Goal: Information Seeking & Learning: Compare options

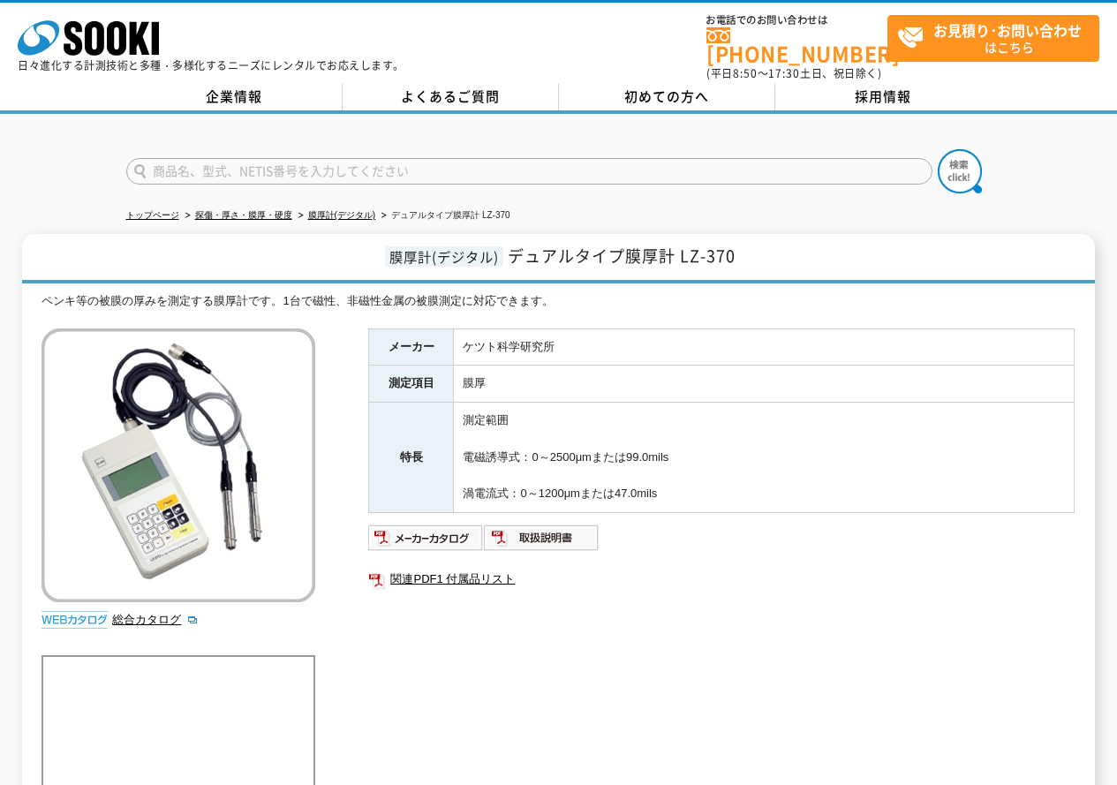
click at [775, 683] on div "メーカー ケツト科学研究所 測定項目 膜厚 特長 測定範囲 電磁誘導式：0～2500μmまたは99.0mils 渦電流式：0～1200μmまたは47.0mil…" at bounding box center [721, 519] width 707 height 380
click at [337, 210] on link "膜厚計(デジタル)" at bounding box center [342, 215] width 68 height 10
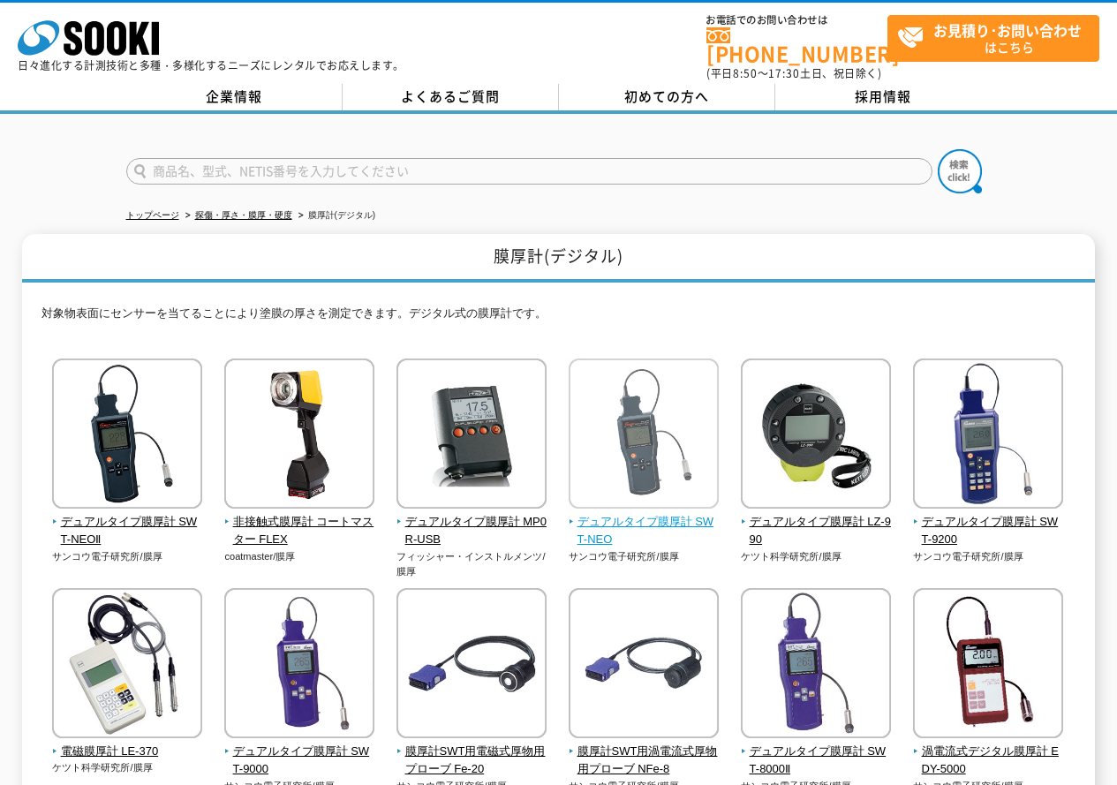
click at [647, 473] on img at bounding box center [644, 436] width 150 height 155
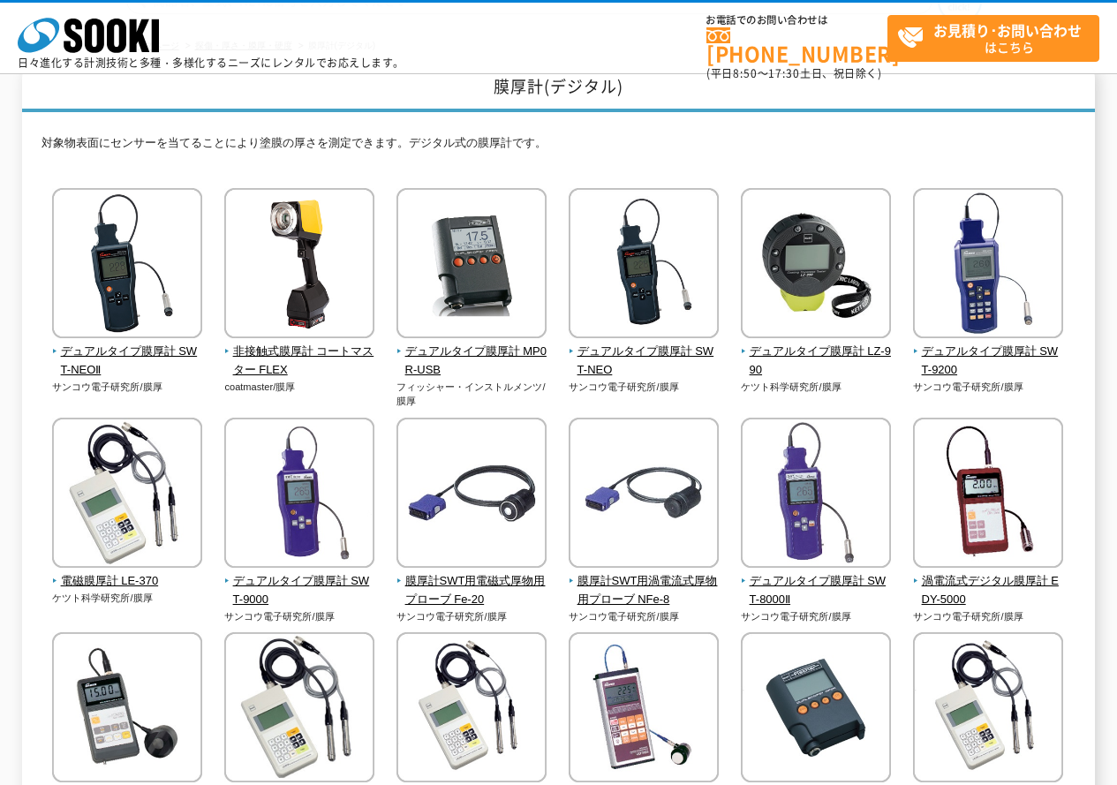
scroll to position [265, 0]
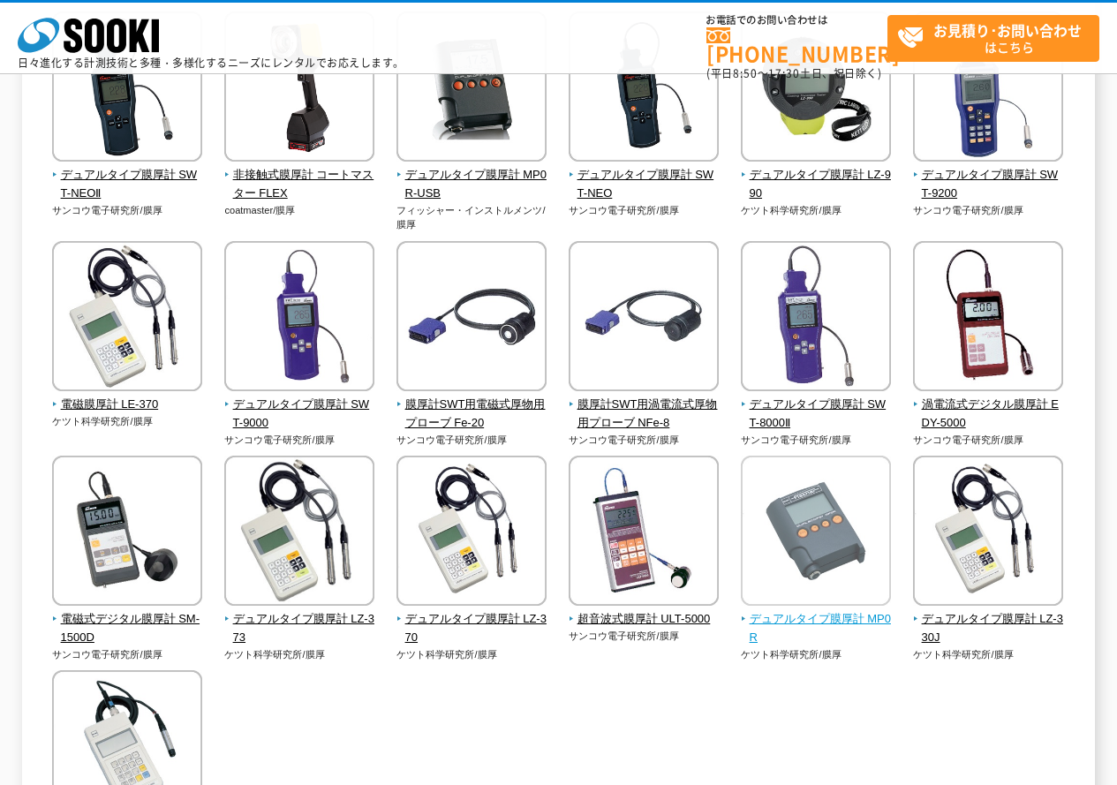
click at [831, 628] on span "デュアルタイプ膜厚計 MP0R" at bounding box center [816, 628] width 151 height 37
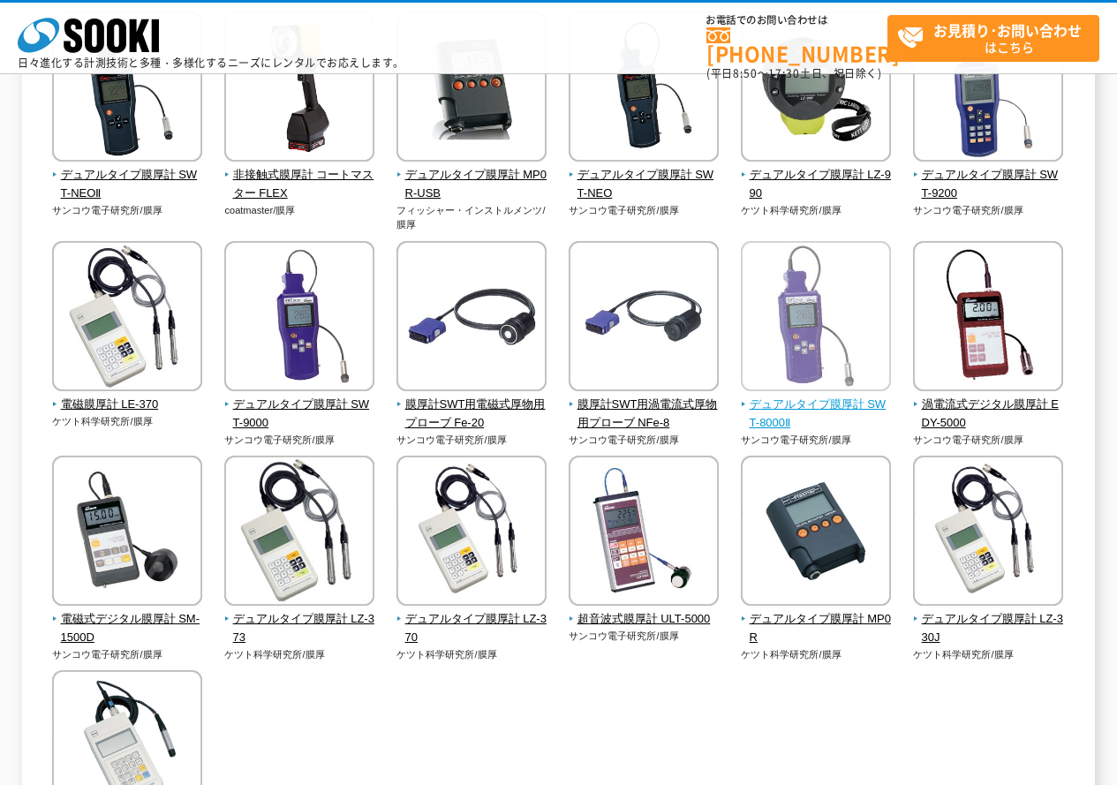
click at [804, 370] on img at bounding box center [816, 318] width 150 height 155
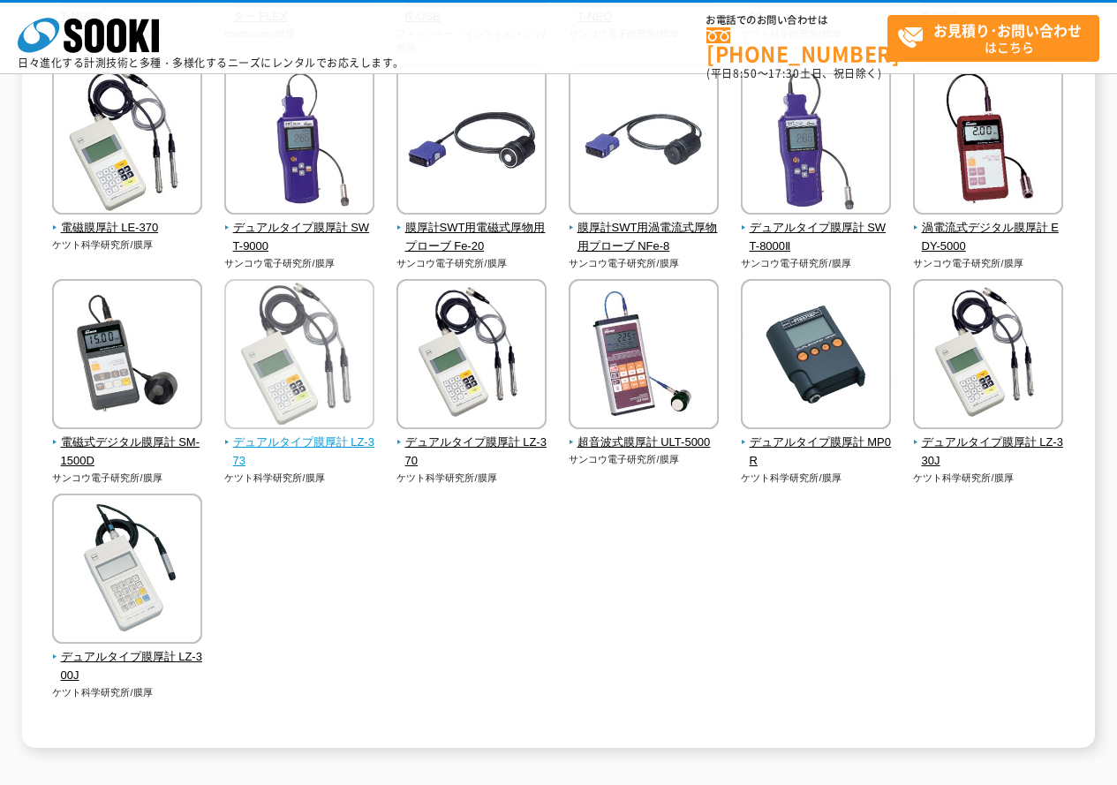
click at [251, 454] on span "デュアルタイプ膜厚計 LZ-373" at bounding box center [299, 452] width 151 height 37
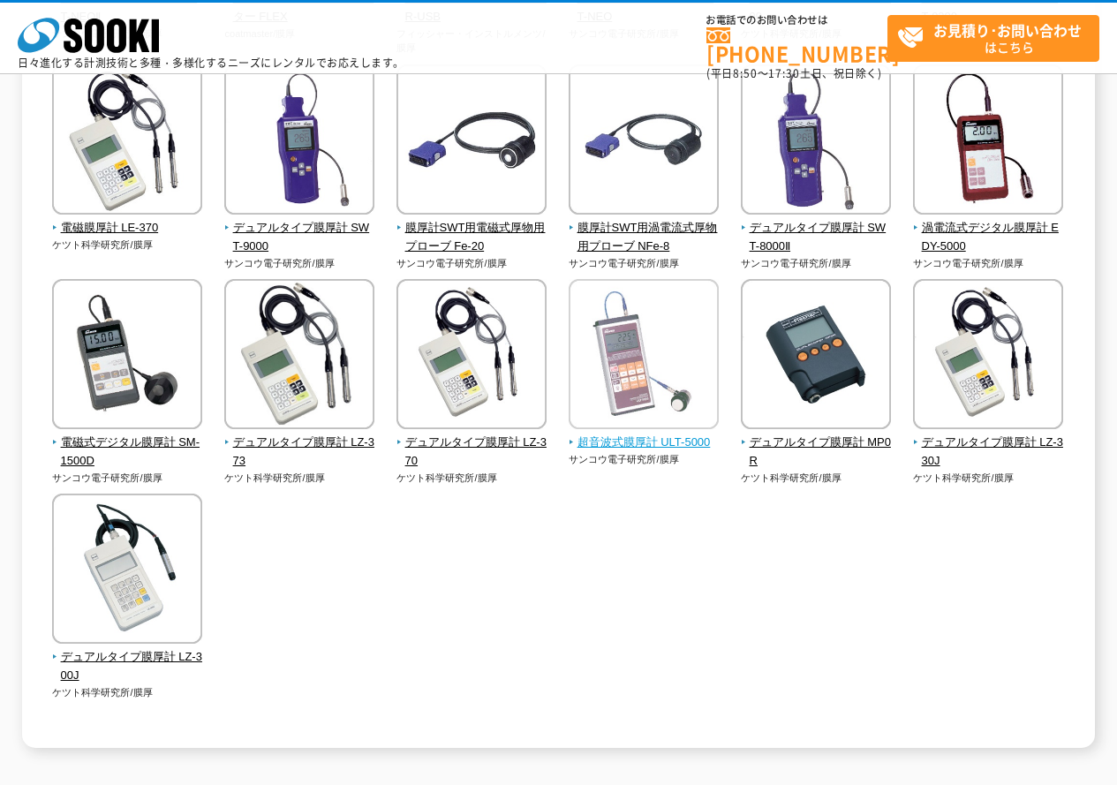
click at [617, 393] on img at bounding box center [644, 356] width 150 height 155
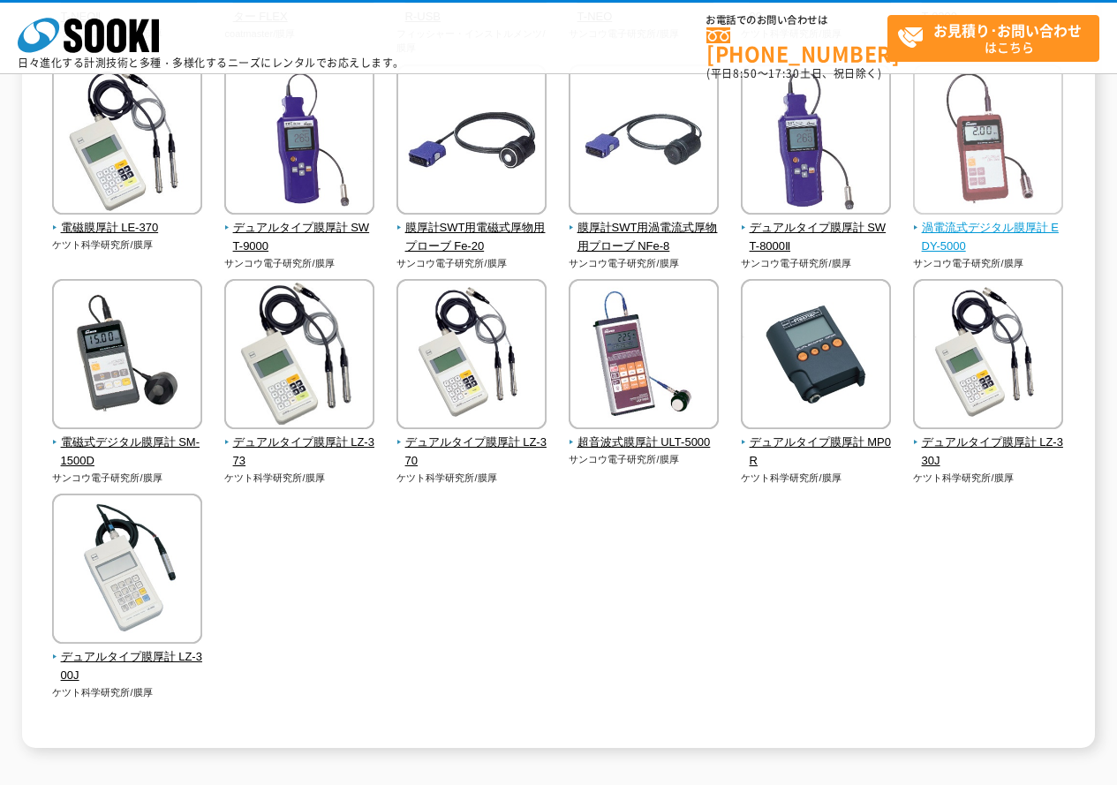
click at [941, 131] on img at bounding box center [988, 141] width 150 height 155
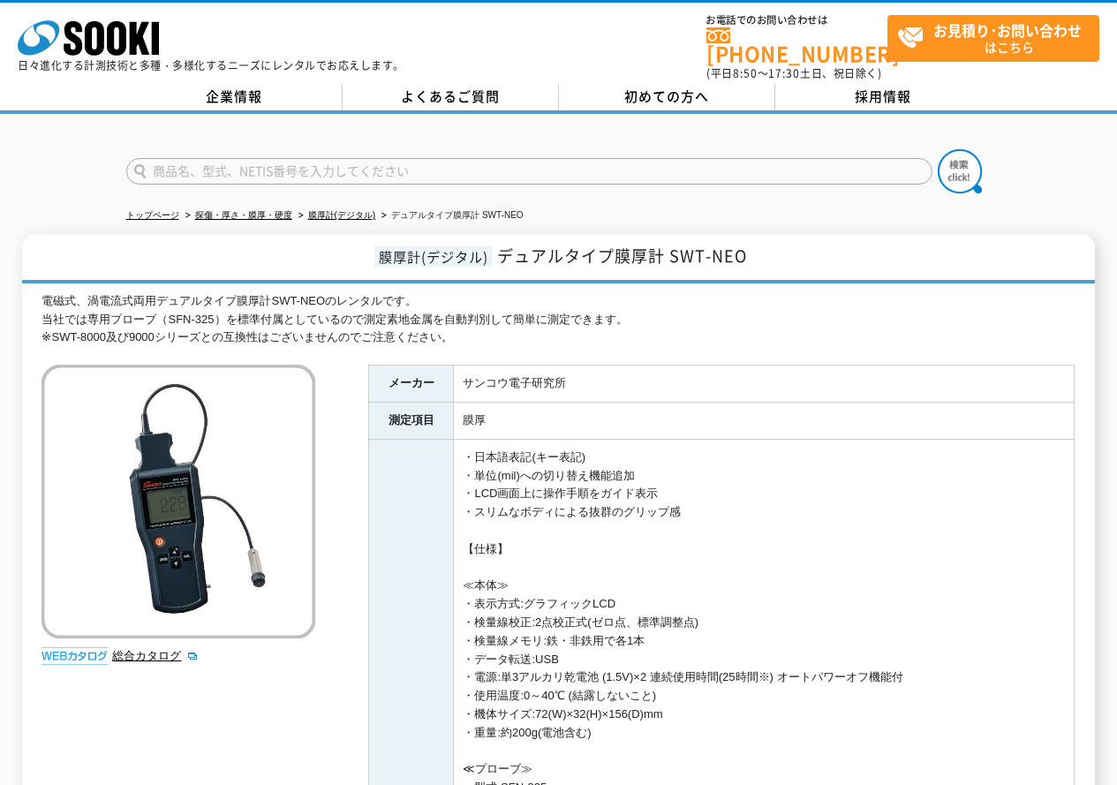
scroll to position [88, 0]
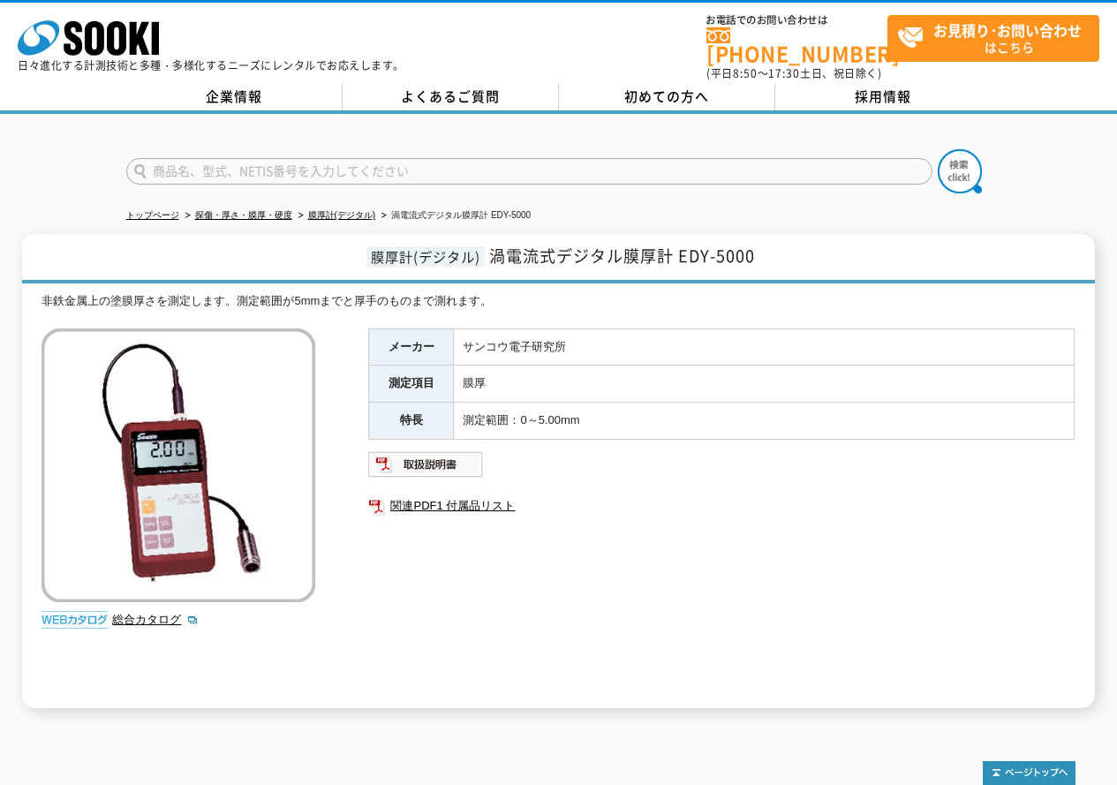
drag, startPoint x: 218, startPoint y: 229, endPoint x: 291, endPoint y: 226, distance: 72.5
click at [291, 234] on h1 "膜厚計(デジタル) 渦電流式デジタル膜厚計 EDY-5000" at bounding box center [558, 258] width 1072 height 49
click at [337, 234] on h1 "膜厚計(デジタル) 渦電流式デジタル膜厚計 EDY-5000" at bounding box center [558, 258] width 1072 height 49
click at [412, 234] on h1 "膜厚計(デジタル) 渦電流式デジタル膜厚計 EDY-5000" at bounding box center [558, 258] width 1072 height 49
click at [630, 333] on td "サンコウ電子研究所" at bounding box center [764, 347] width 621 height 37
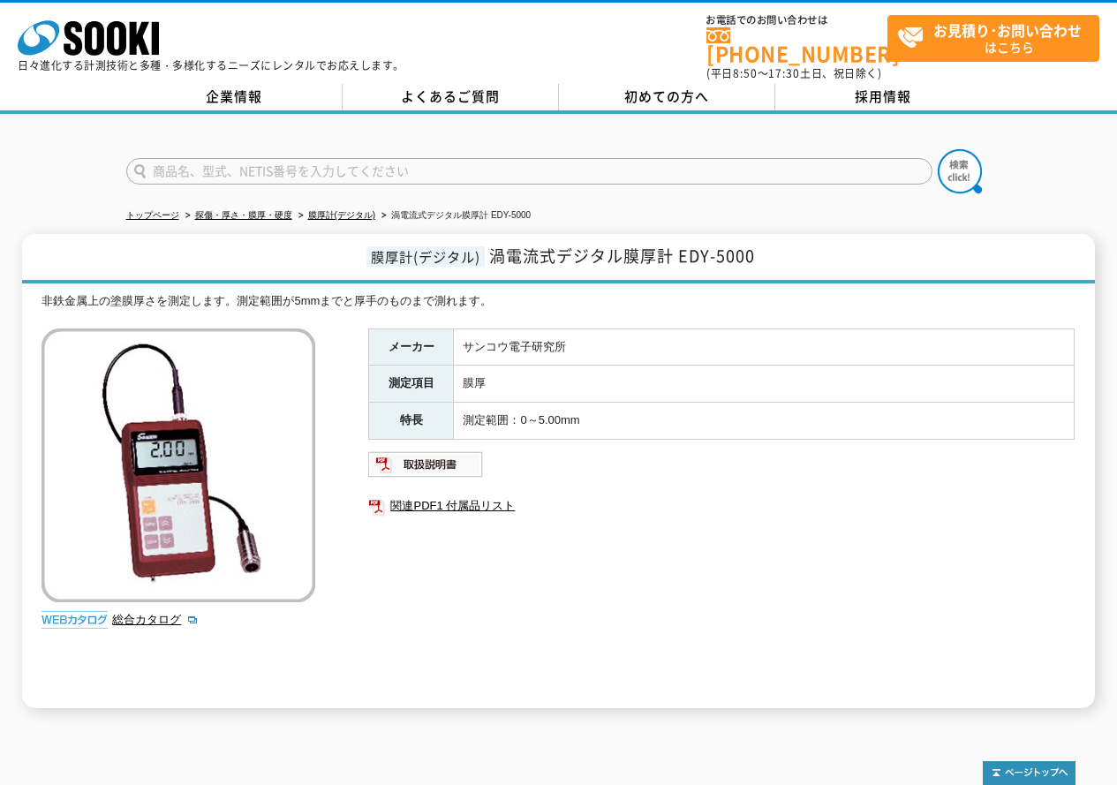
click at [648, 415] on td "測定範囲：0～5.00mm" at bounding box center [764, 421] width 621 height 37
